Goal: Task Accomplishment & Management: Use online tool/utility

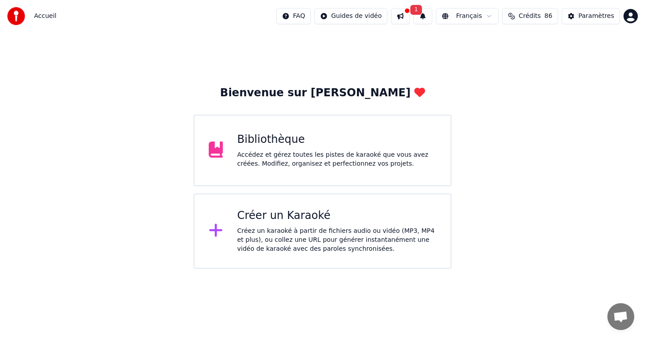
click at [343, 156] on div "Accédez et gérez toutes les pistes de karaoké que vous avez créées. Modifiez, o…" at bounding box center [336, 160] width 199 height 18
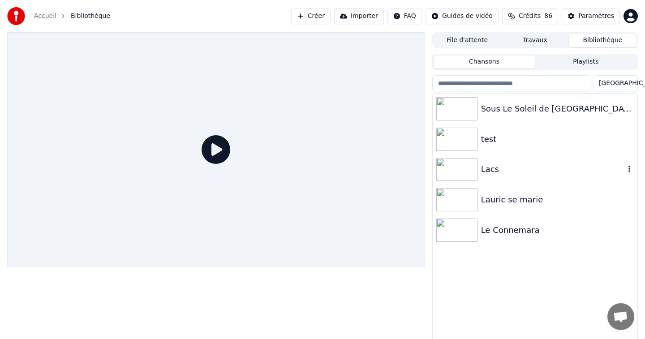
click at [462, 164] on img at bounding box center [456, 169] width 41 height 23
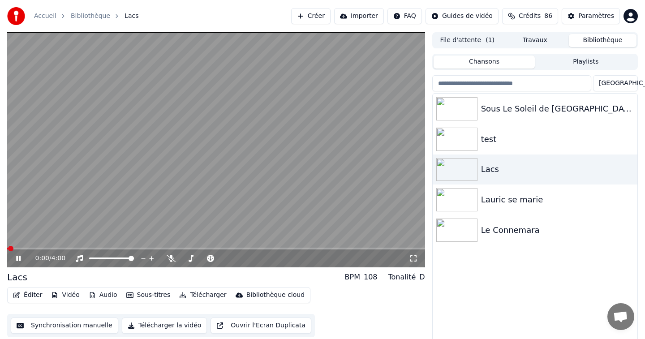
click at [18, 261] on icon at bounding box center [24, 258] width 21 height 7
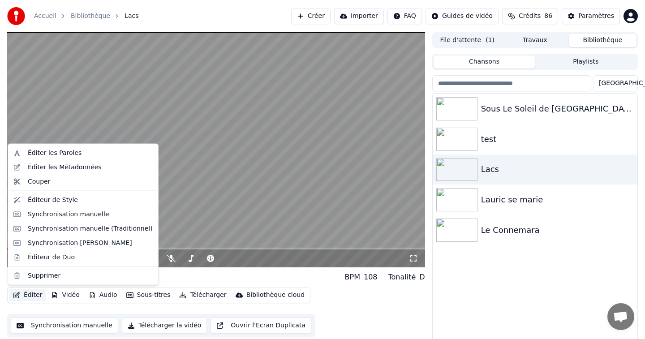
click at [30, 296] on button "Éditer" at bounding box center [27, 295] width 36 height 13
click at [47, 159] on div "Éditer les Paroles" at bounding box center [83, 153] width 147 height 14
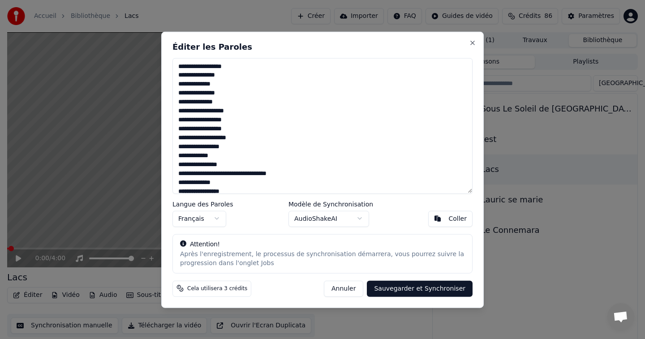
click at [189, 138] on textarea "**********" at bounding box center [323, 126] width 300 height 136
